Goal: Information Seeking & Learning: Learn about a topic

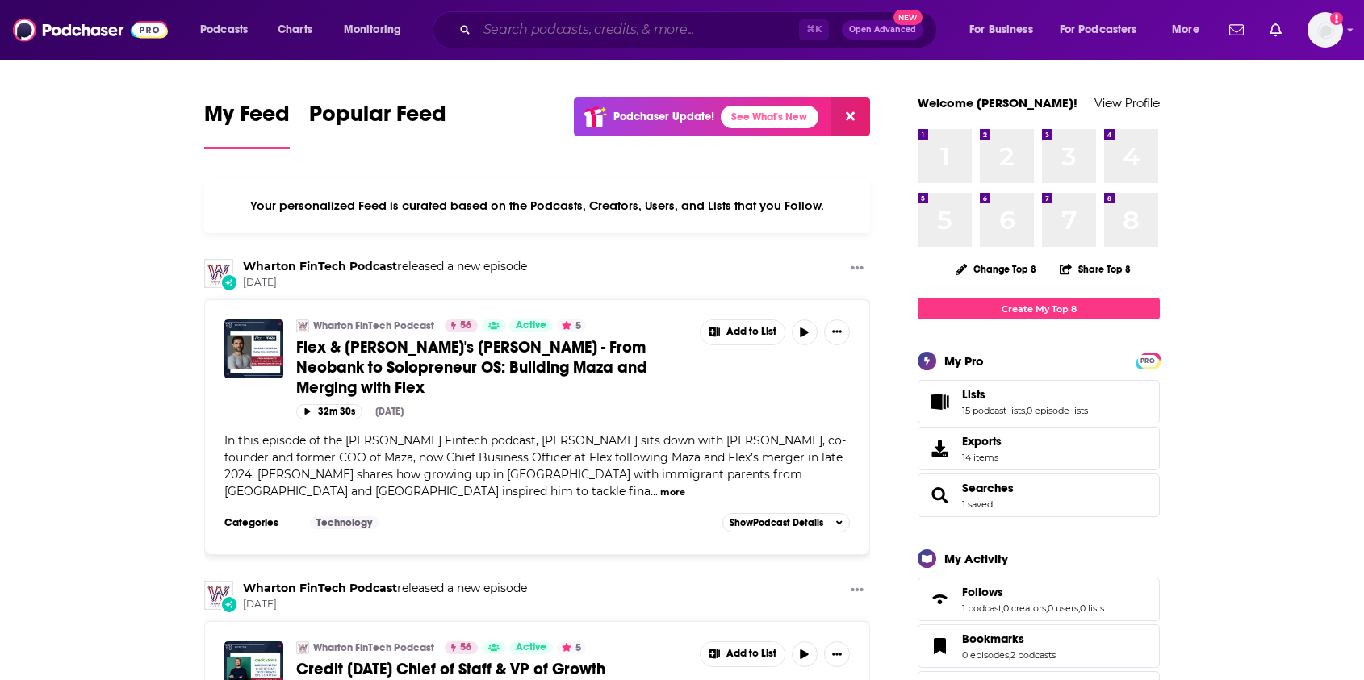
click at [482, 36] on input "Search podcasts, credits, & more..." at bounding box center [638, 30] width 322 height 26
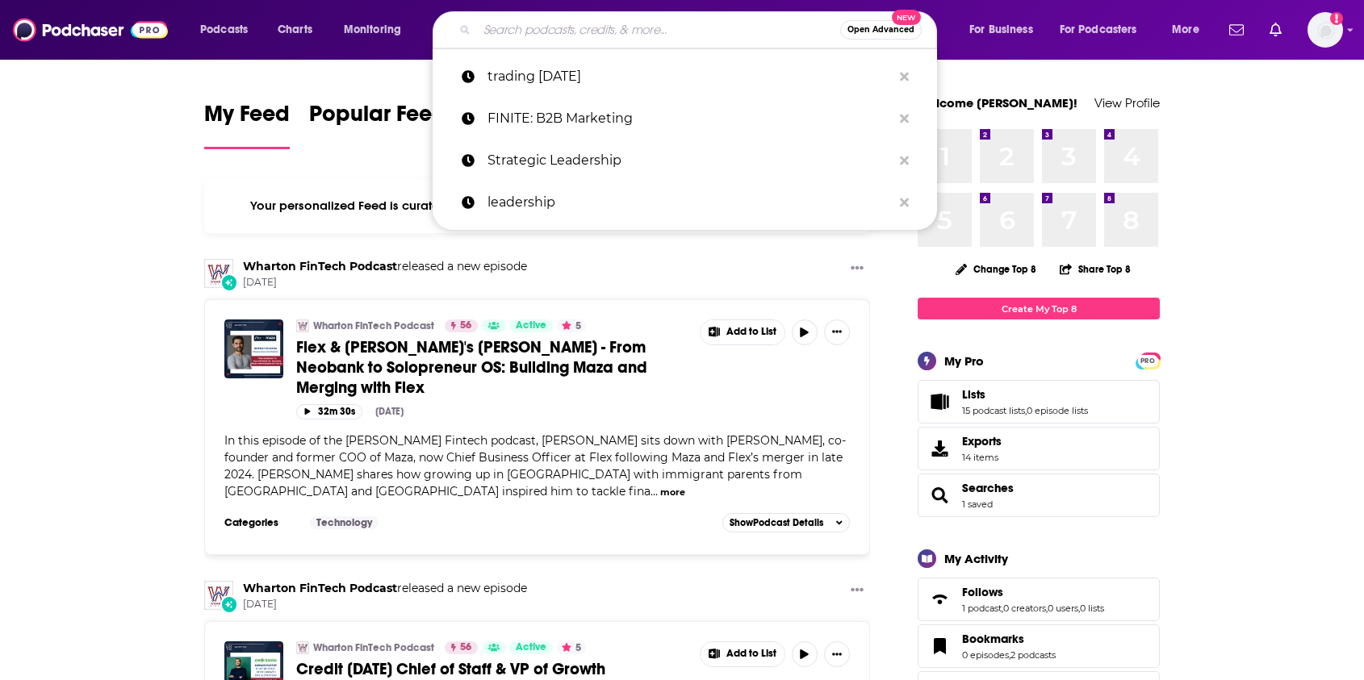
paste input "B2B Agility with [PERSON_NAME] show"
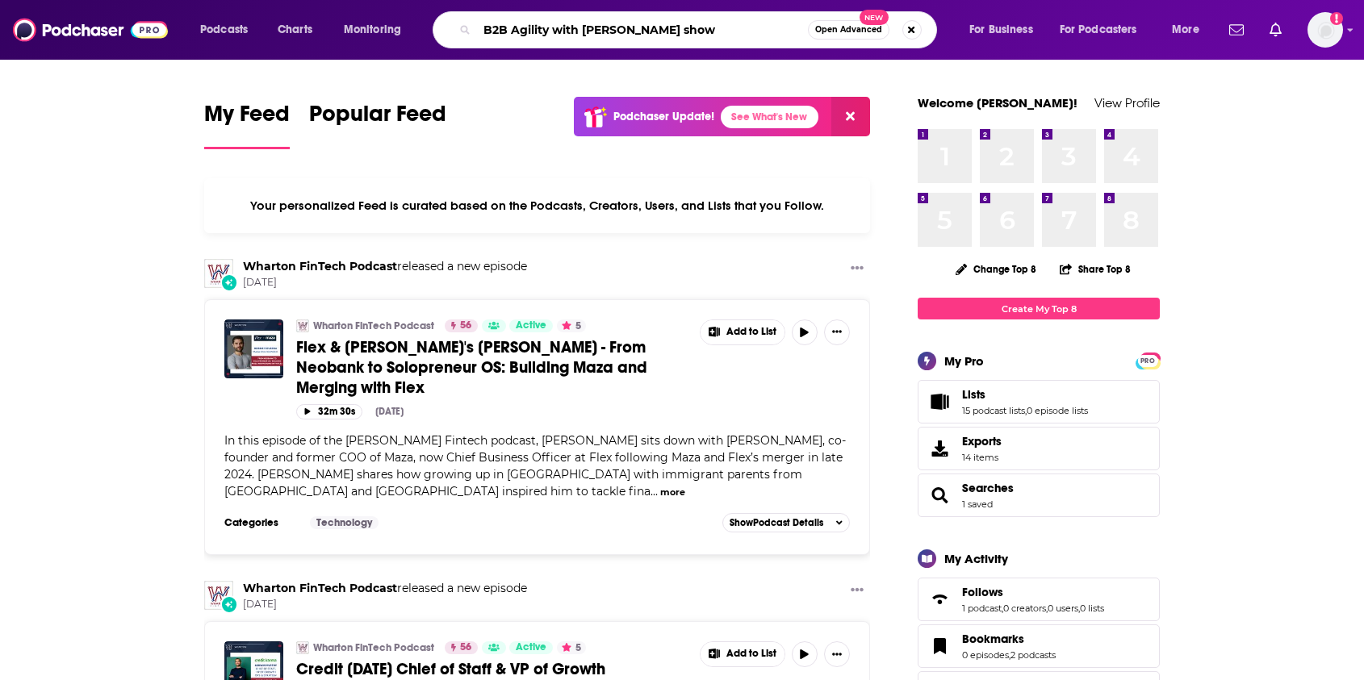
type input "B2B Agility with [PERSON_NAME] show"
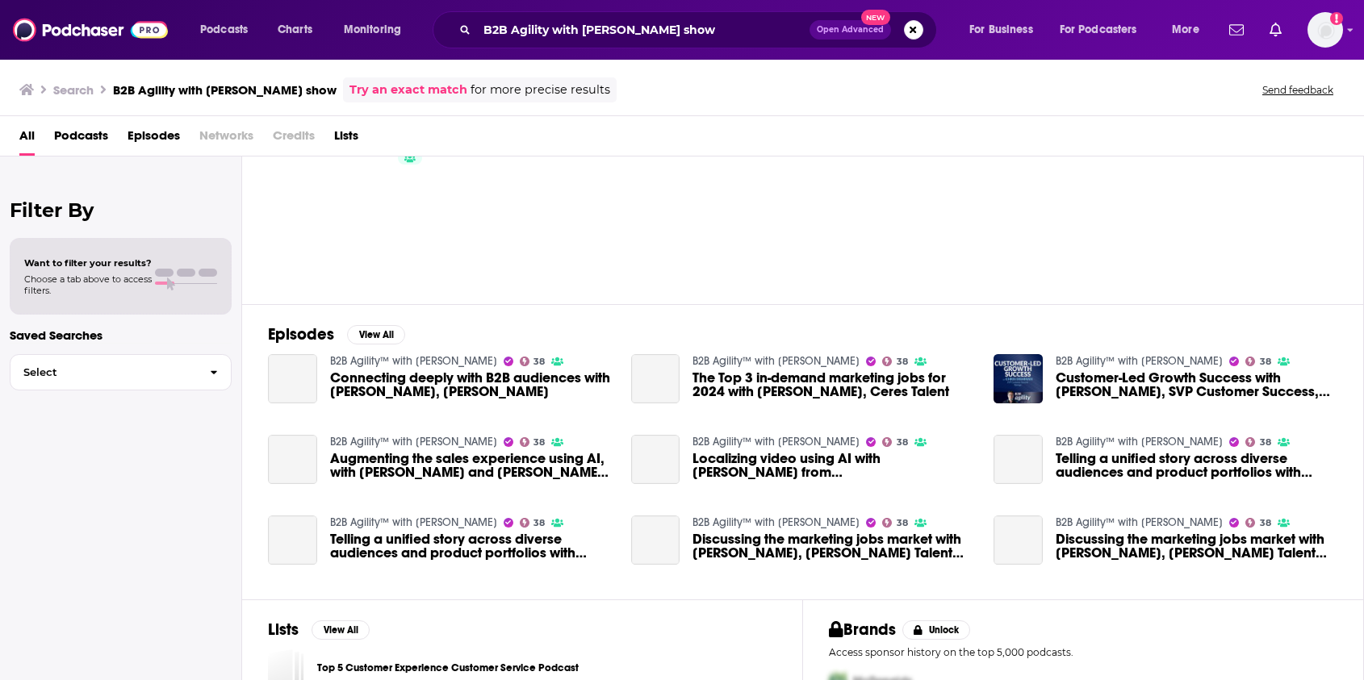
scroll to position [99, 0]
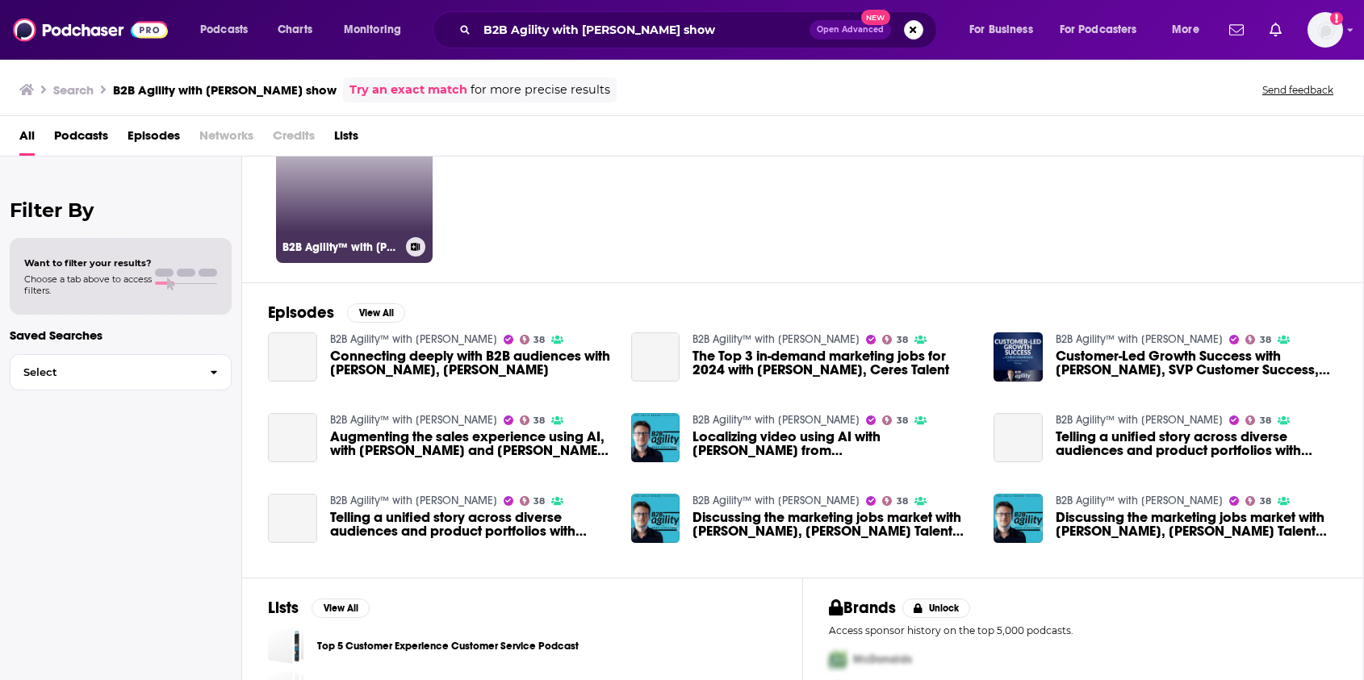
click at [368, 223] on link "38 B2B Agility™ with [PERSON_NAME]" at bounding box center [354, 185] width 157 height 157
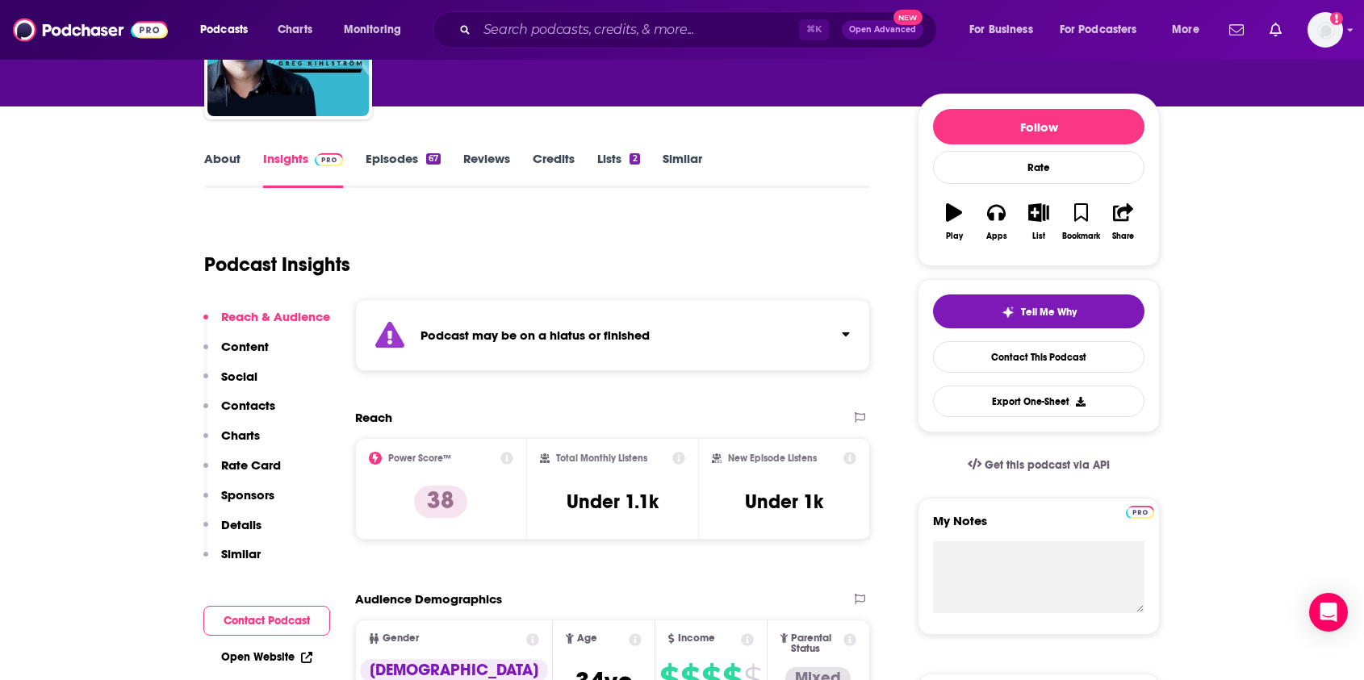
scroll to position [127, 0]
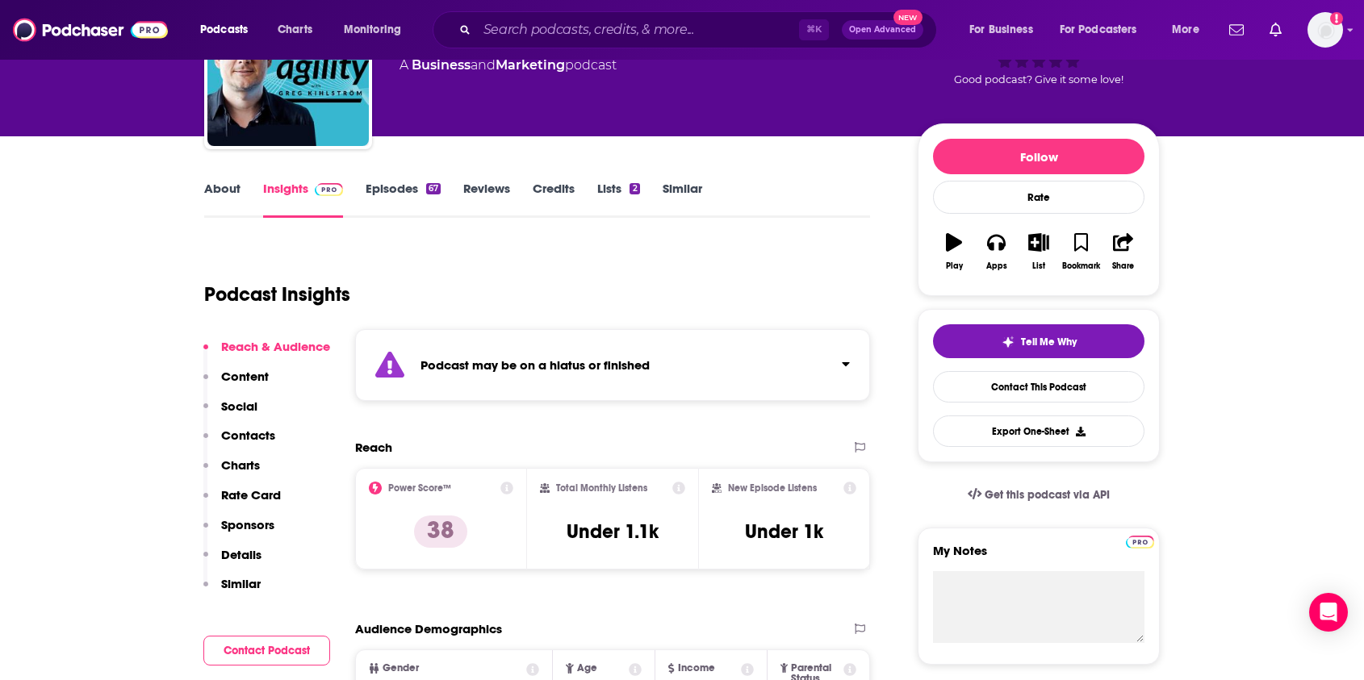
click at [223, 186] on link "About" at bounding box center [222, 199] width 36 height 37
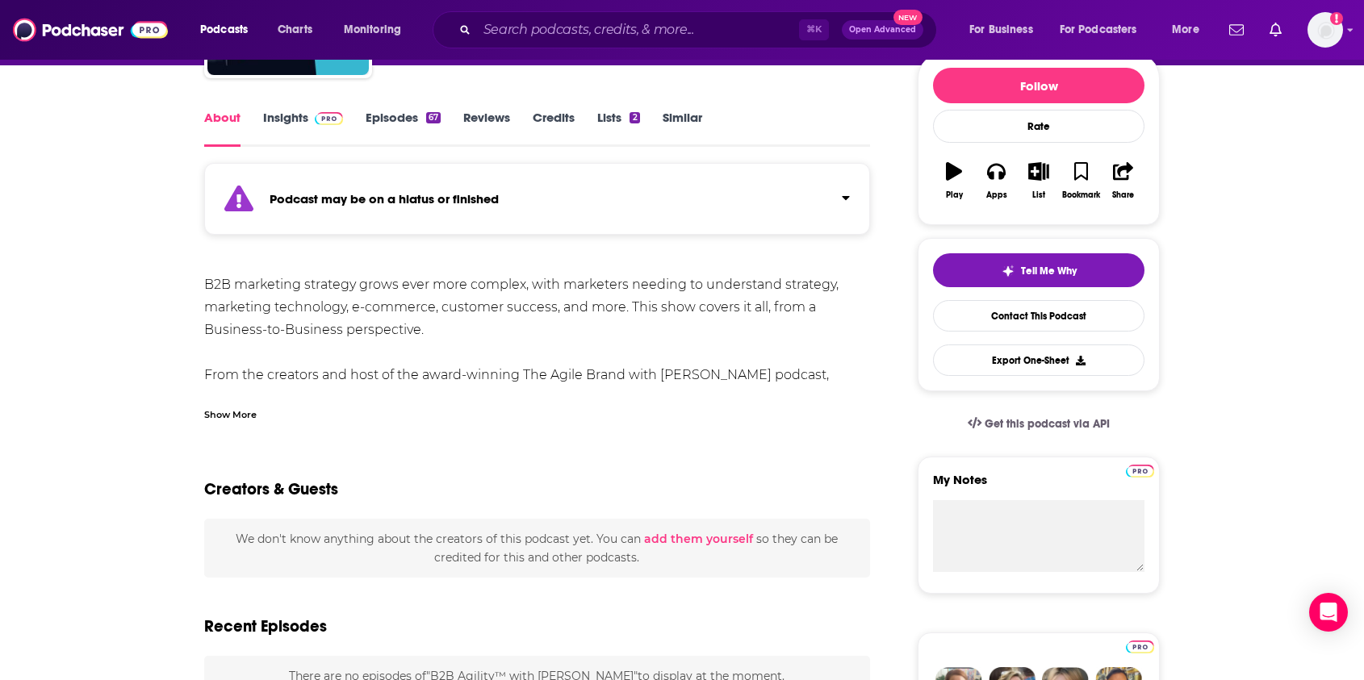
scroll to position [271, 0]
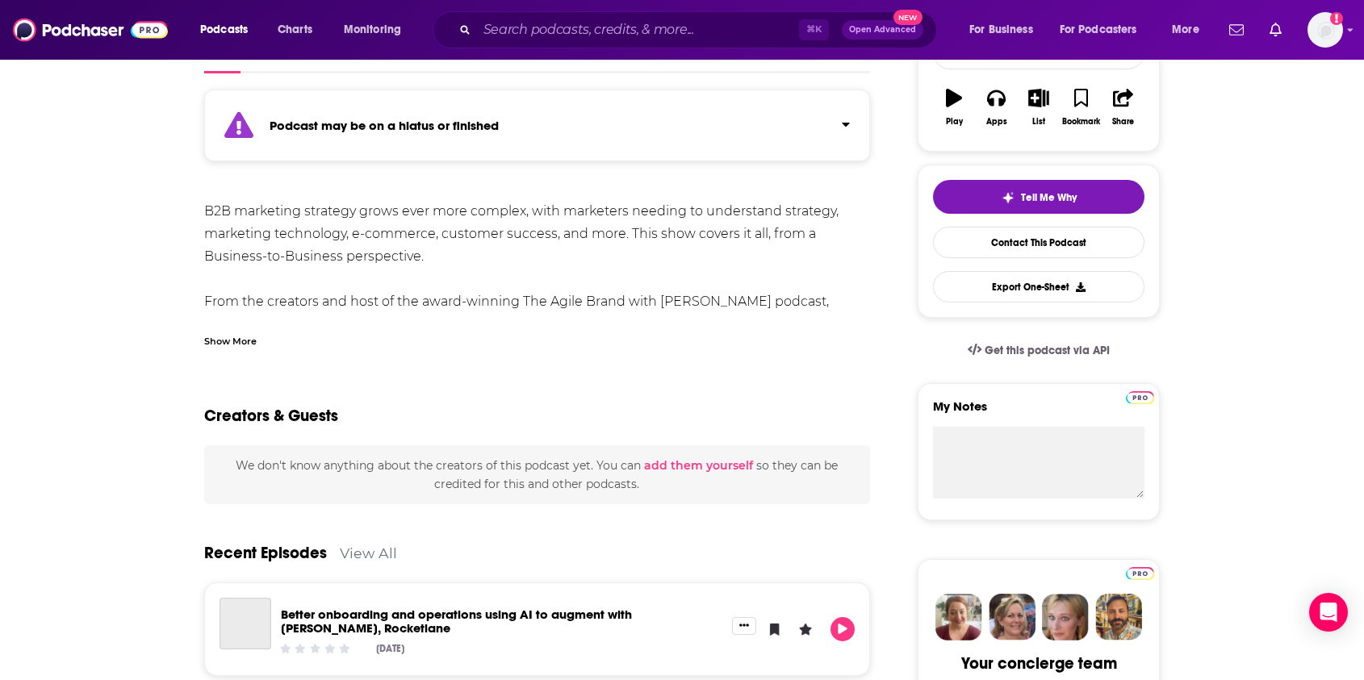
click at [231, 342] on div "Show More" at bounding box center [230, 339] width 52 height 15
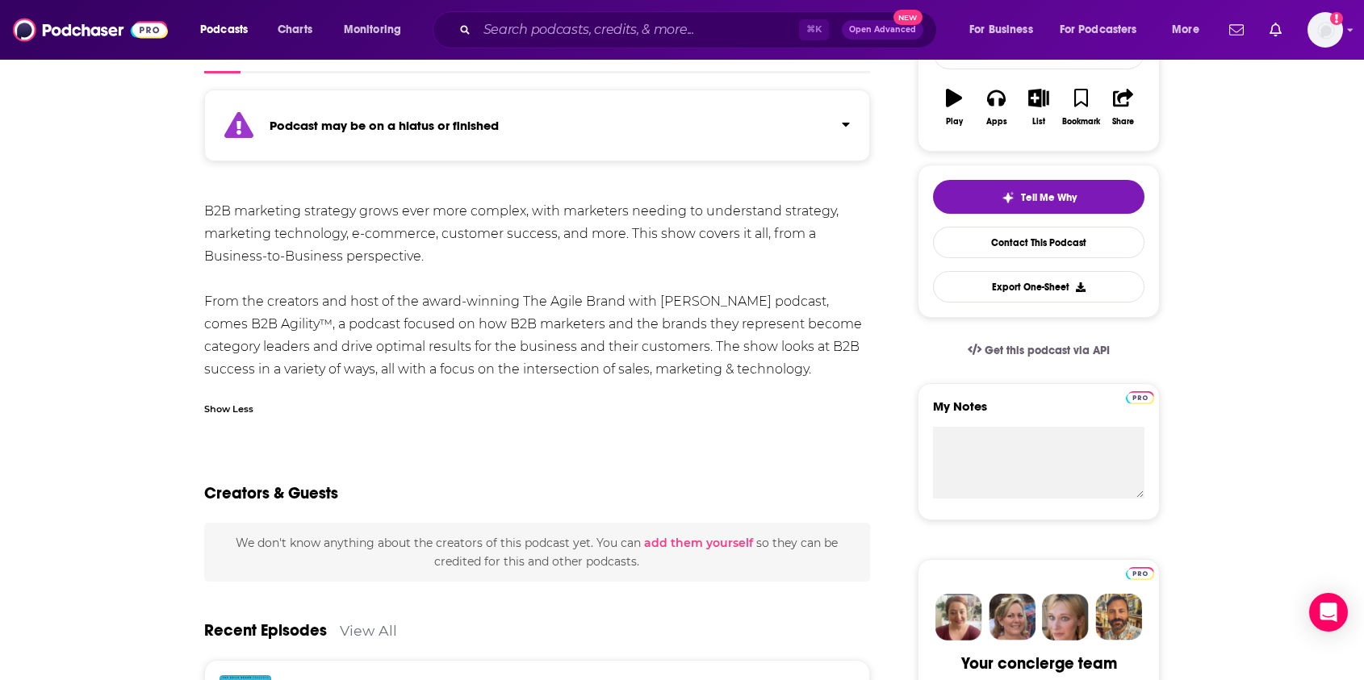
drag, startPoint x: 832, startPoint y: 366, endPoint x: 203, endPoint y: 211, distance: 648.0
copy div "B2B marketing strategy grows ever more complex, with marketers needing to under…"
click at [279, 289] on div "B2B marketing strategy grows ever more complex, with marketers needing to under…" at bounding box center [537, 290] width 666 height 181
